Goal: Find specific page/section: Find specific page/section

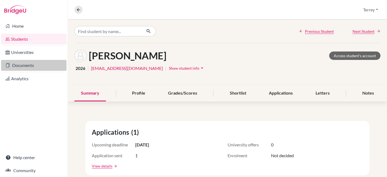
click at [26, 64] on link "Documents" at bounding box center [33, 65] width 65 height 11
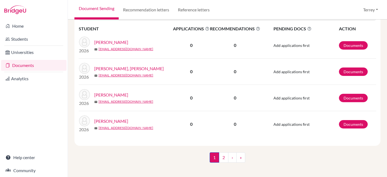
scroll to position [876, 0]
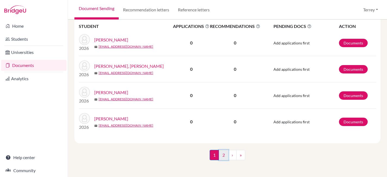
click at [225, 155] on link "2" at bounding box center [224, 155] width 10 height 10
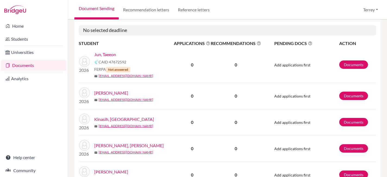
scroll to position [168, 0]
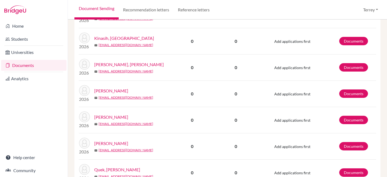
click at [108, 90] on link "[PERSON_NAME]" at bounding box center [111, 91] width 34 height 7
